Goal: Check status: Check status

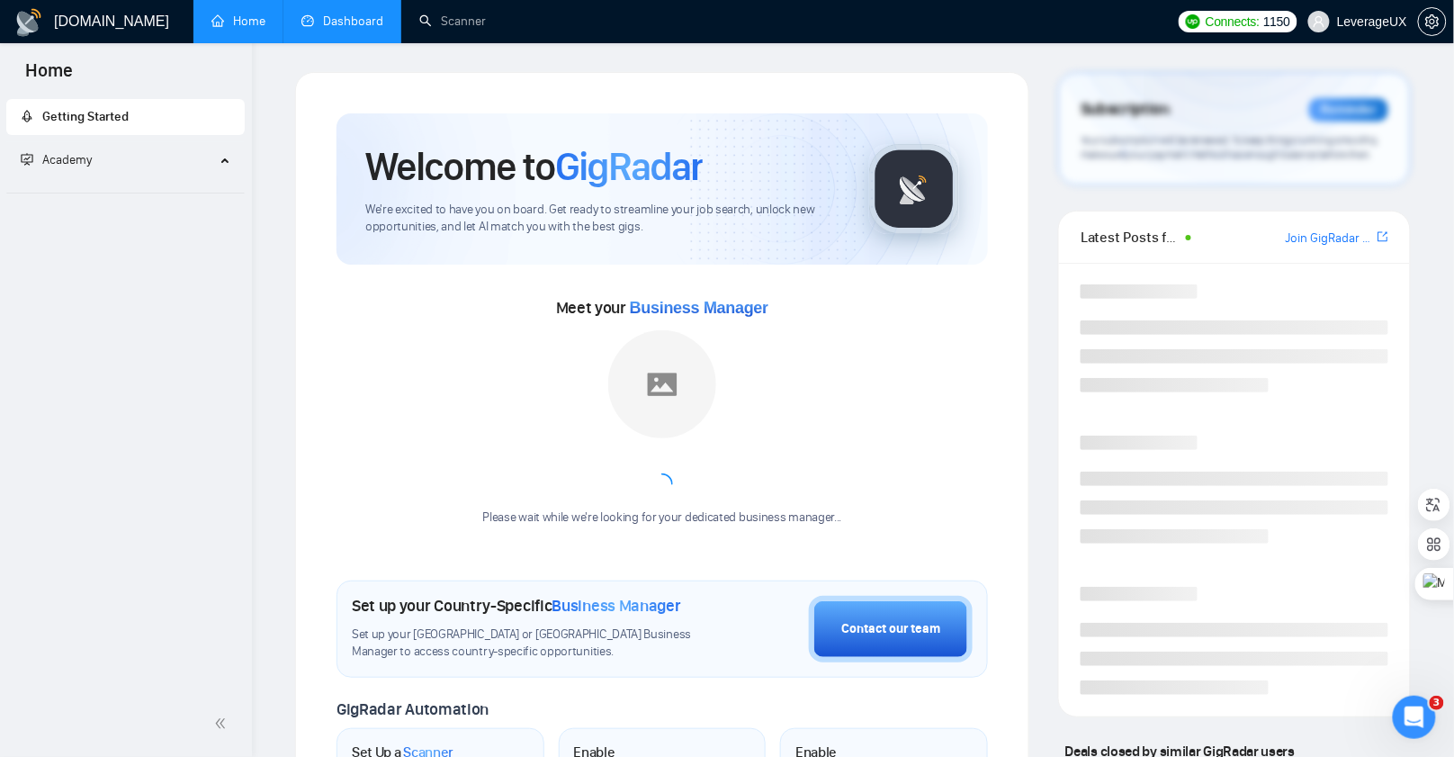
click at [338, 21] on link "Dashboard" at bounding box center [342, 20] width 82 height 15
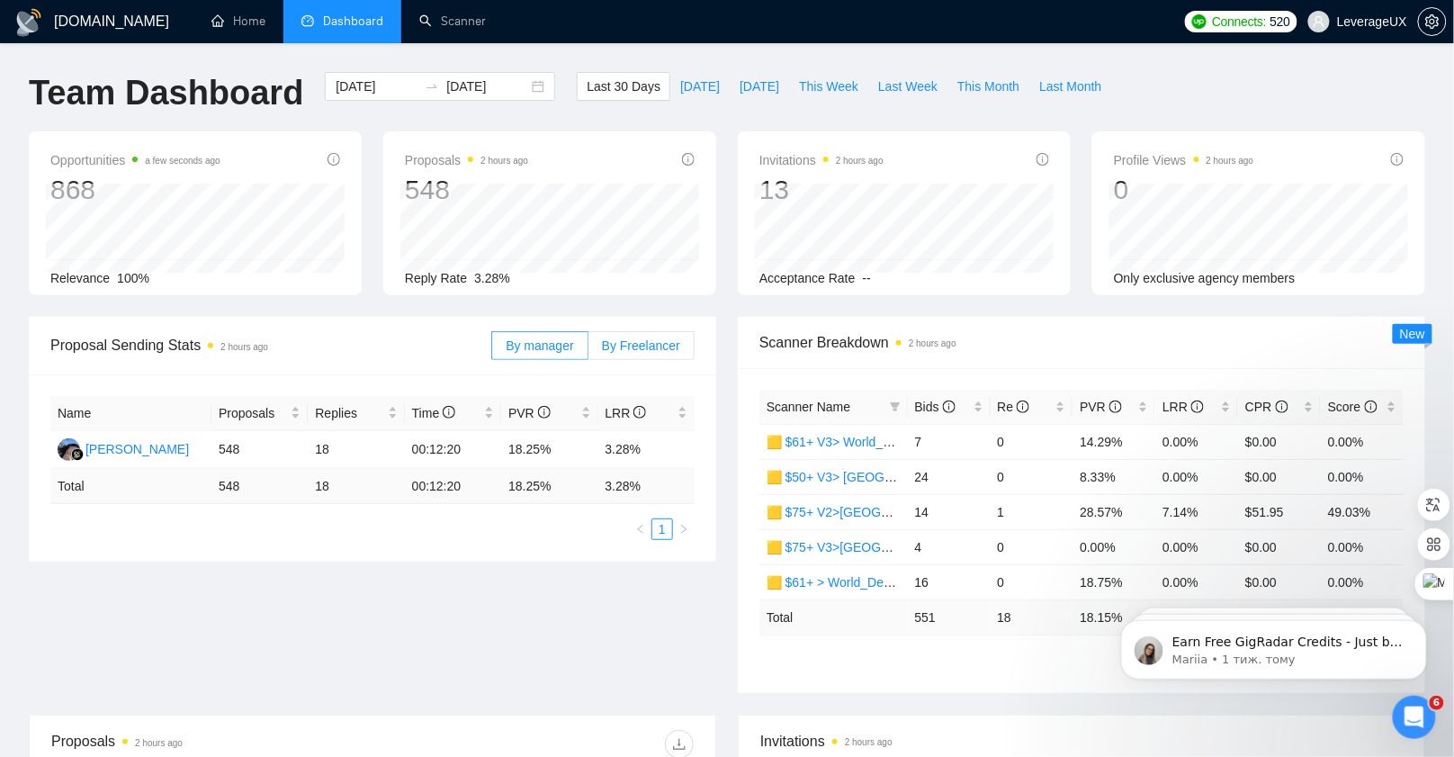
click at [652, 340] on span "By Freelancer" at bounding box center [641, 345] width 78 height 14
click at [588, 350] on input "By Freelancer" at bounding box center [588, 350] width 0 height 0
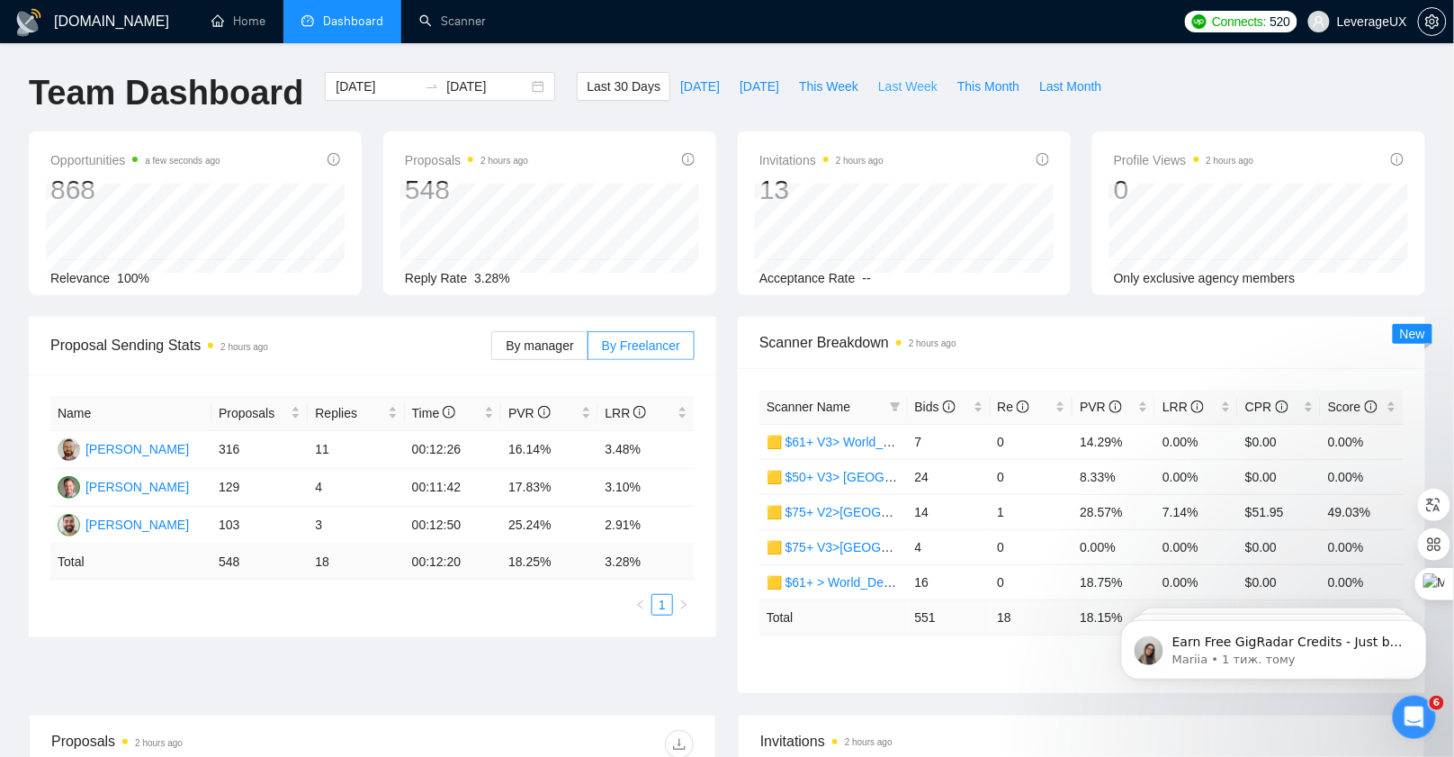
click at [898, 93] on span "Last Week" at bounding box center [907, 86] width 59 height 20
type input "[DATE]"
drag, startPoint x: 959, startPoint y: 89, endPoint x: 812, endPoint y: 122, distance: 150.4
click at [959, 90] on span "This Month" at bounding box center [988, 86] width 62 height 20
type input "[DATE]"
